Goal: Task Accomplishment & Management: Use online tool/utility

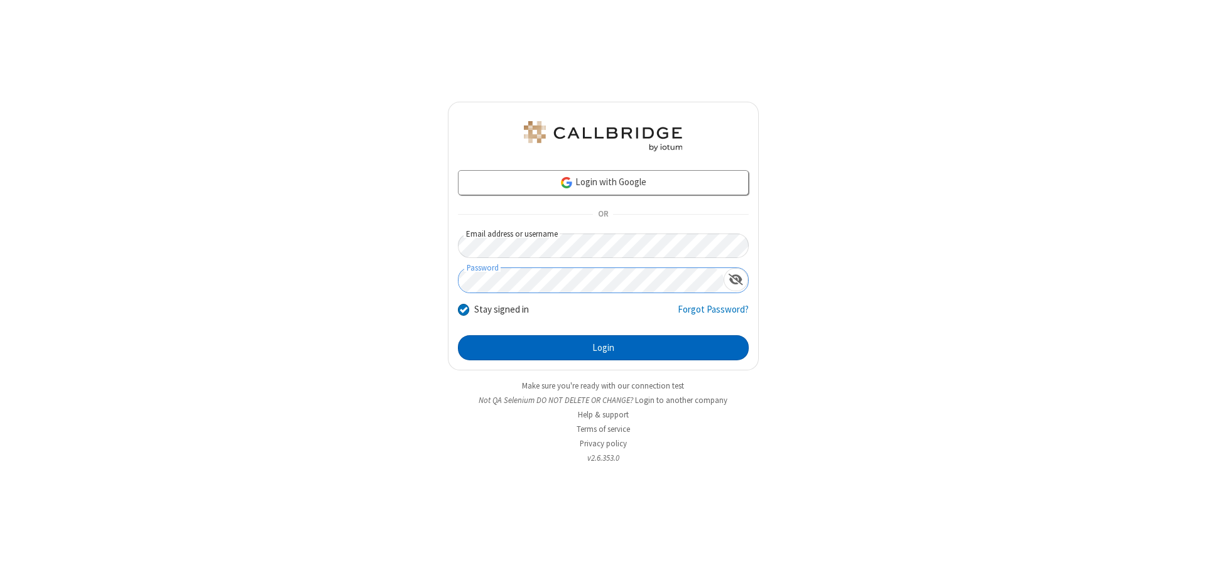
click at [603, 348] on button "Login" at bounding box center [603, 347] width 291 height 25
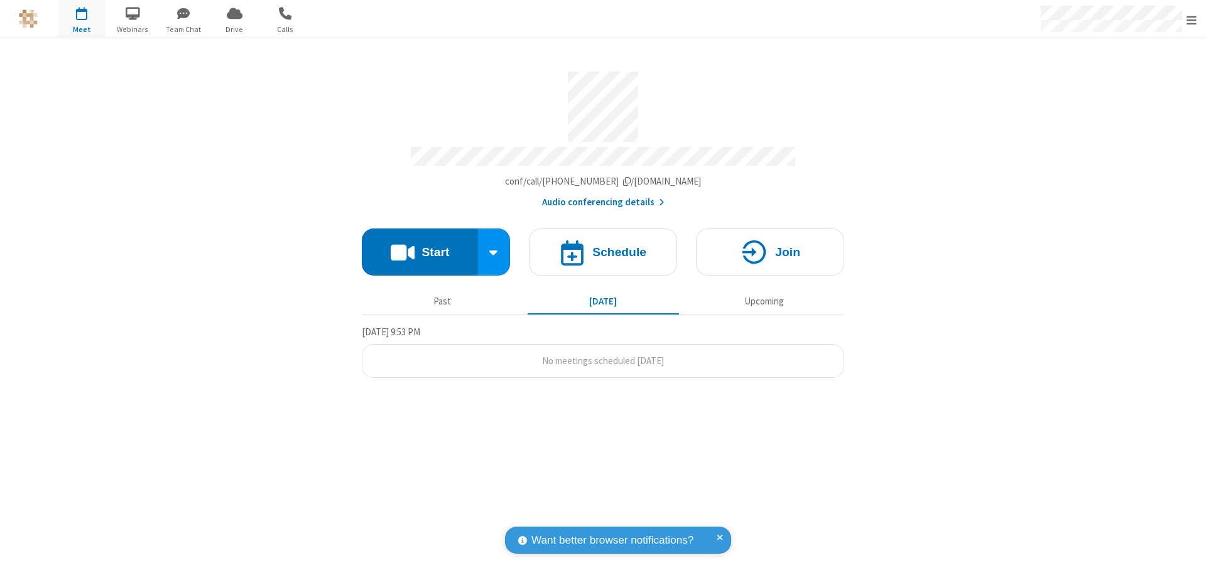
click at [420, 246] on button "Start" at bounding box center [420, 252] width 116 height 47
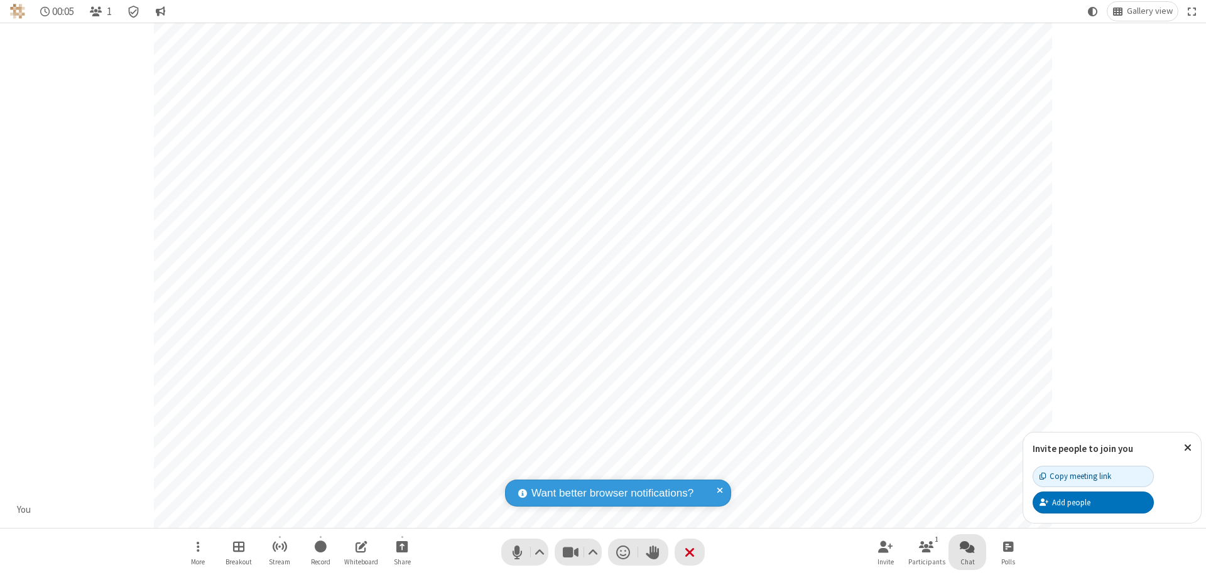
click at [967, 546] on span "Open chat" at bounding box center [967, 547] width 15 height 16
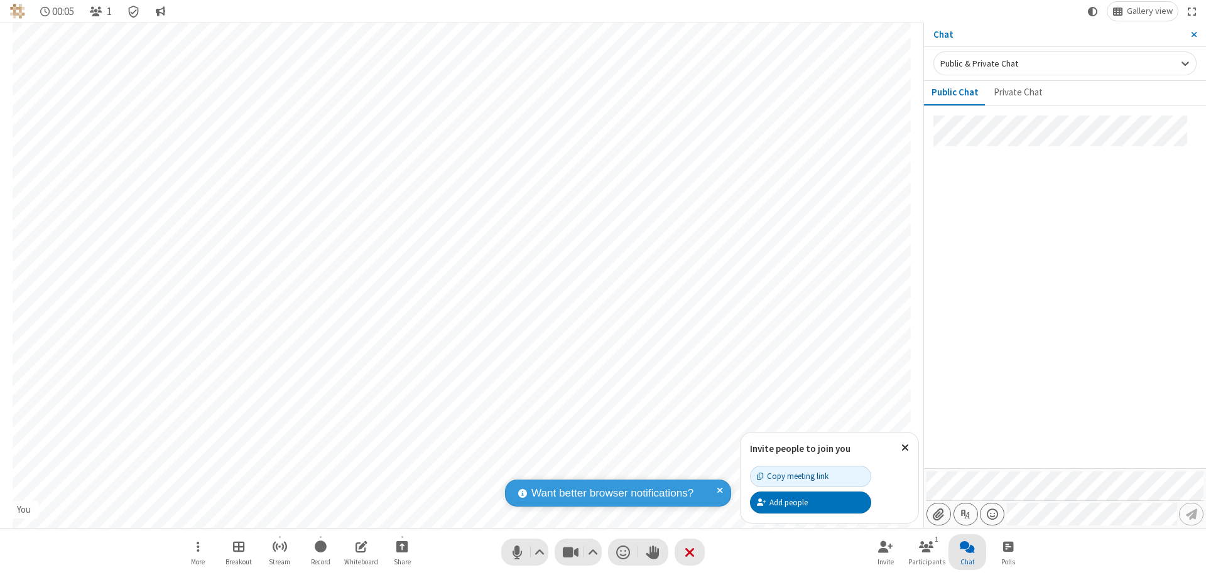
type input "C:\fakepath\doc_test.docx"
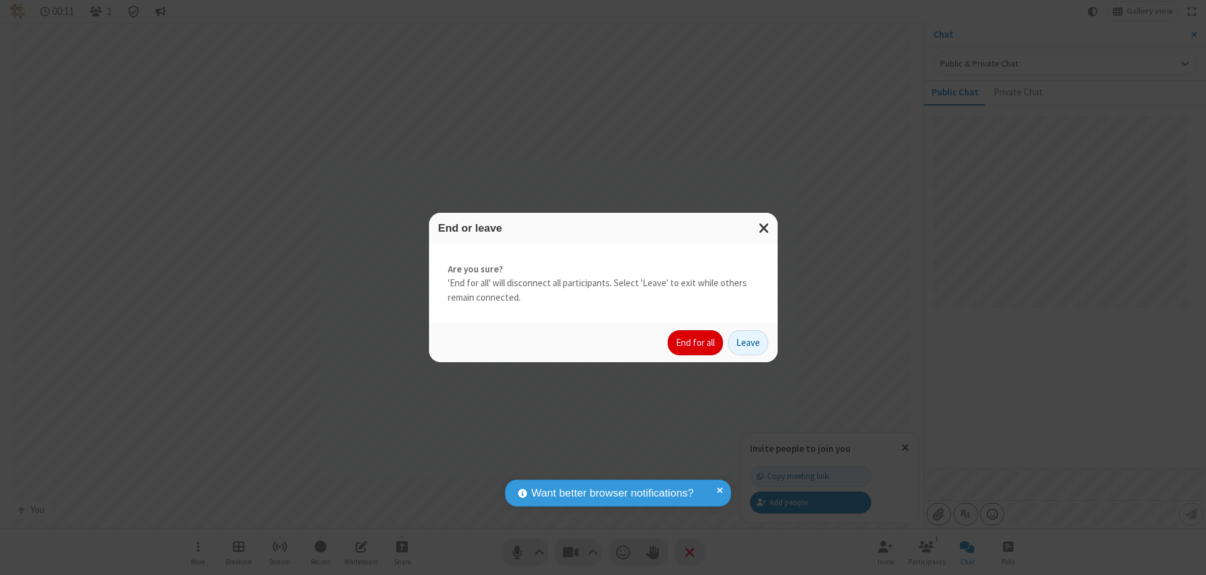
click at [696, 343] on button "End for all" at bounding box center [695, 342] width 55 height 25
